Goal: Register for event/course

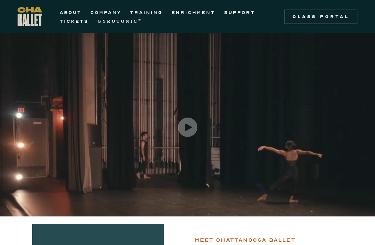
click at [147, 14] on link "TRAINING" at bounding box center [146, 12] width 33 height 9
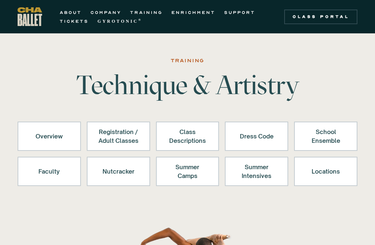
click at [123, 136] on div "Registration / Adult Classes" at bounding box center [118, 136] width 44 height 18
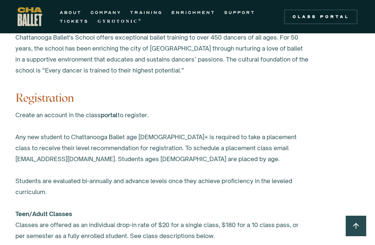
scroll to position [437, 0]
click at [114, 116] on link "portal" at bounding box center [109, 115] width 17 height 7
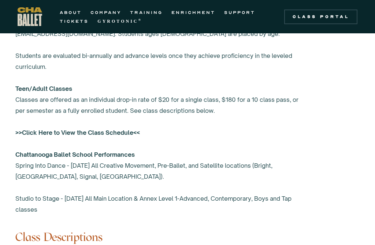
scroll to position [565, 0]
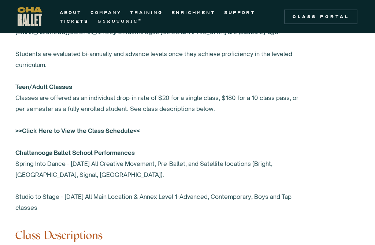
click at [94, 131] on strong ">>Click Here to View the Class Schedule<<" at bounding box center [77, 130] width 125 height 7
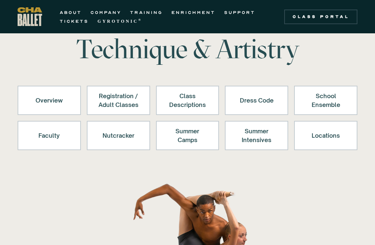
scroll to position [35, 0]
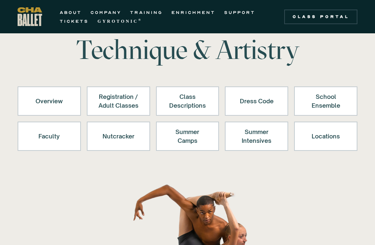
click at [114, 103] on div "Registration / Adult Classes" at bounding box center [118, 101] width 44 height 18
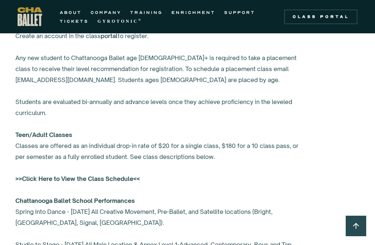
scroll to position [520, 0]
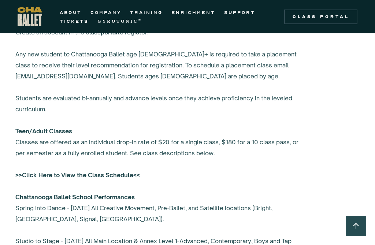
click at [79, 177] on strong ">>Click Here to View the Class Schedule<<" at bounding box center [77, 174] width 125 height 7
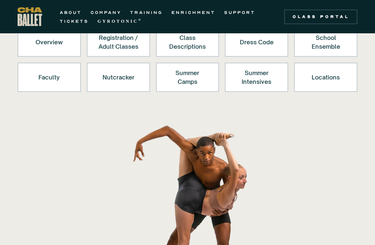
scroll to position [92, 0]
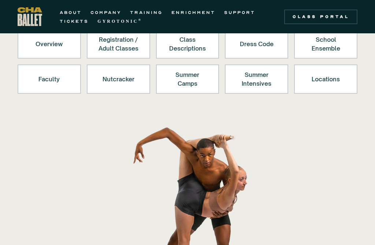
click at [312, 16] on div "Class Portal" at bounding box center [321, 17] width 64 height 6
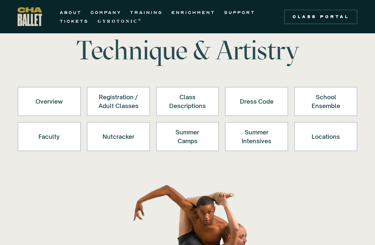
scroll to position [32, 0]
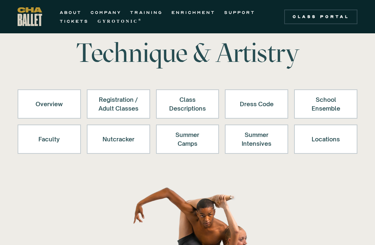
click at [124, 113] on link "Registration / Adult Classes" at bounding box center [118, 103] width 63 height 29
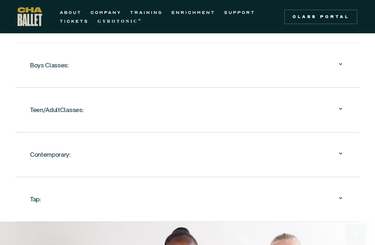
scroll to position [915, 0]
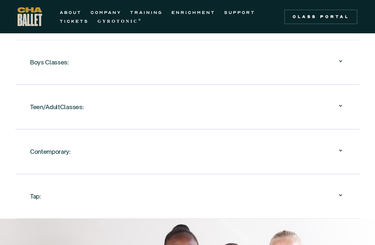
click at [101, 110] on div "Teen/AdultClasses:" at bounding box center [187, 106] width 315 height 23
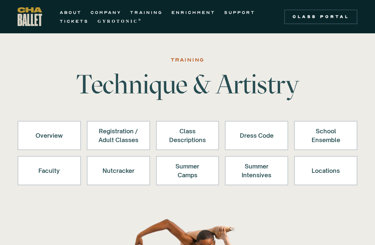
scroll to position [0, 0]
